Goal: Information Seeking & Learning: Learn about a topic

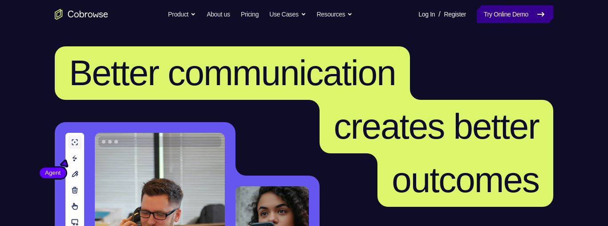
click at [540, 10] on icon at bounding box center [540, 14] width 11 height 11
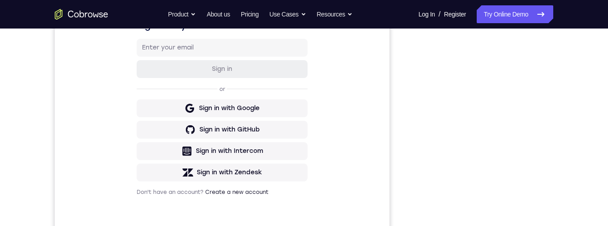
scroll to position [159, 0]
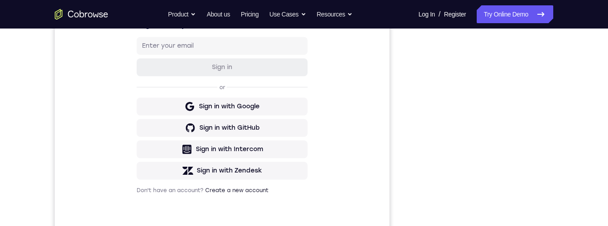
click at [565, 103] on div "Your Support Agent Your Customer Web iOS Android Next Steps We’d be happy to gi…" at bounding box center [304, 162] width 570 height 587
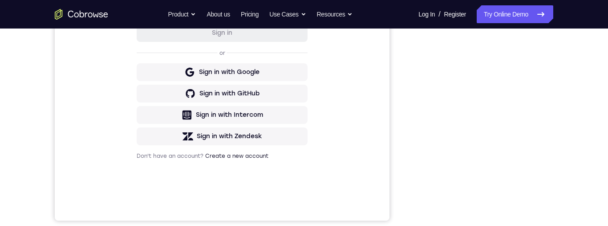
scroll to position [219, 0]
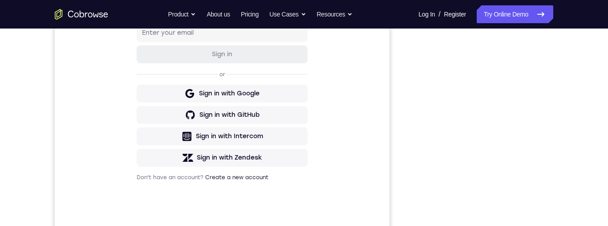
click at [554, 96] on div "Your Support Agent Your Customer Web iOS Android Next Steps We’d be happy to gi…" at bounding box center [304, 149] width 570 height 587
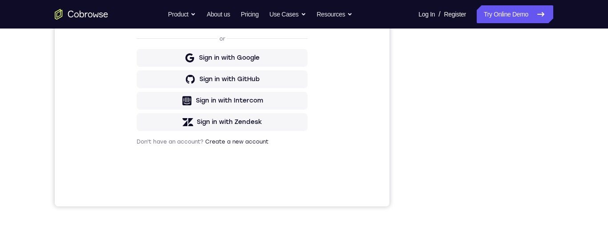
scroll to position [146, 0]
